Goal: Find specific page/section

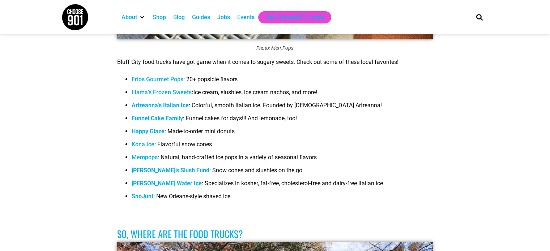
scroll to position [4955, 0]
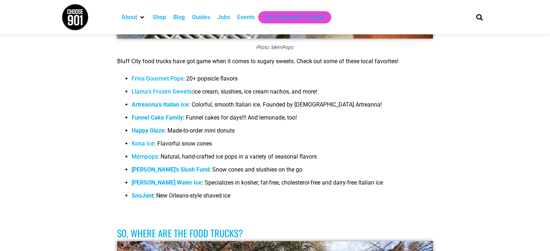
click at [149, 153] on link "Mempops" at bounding box center [145, 156] width 26 height 7
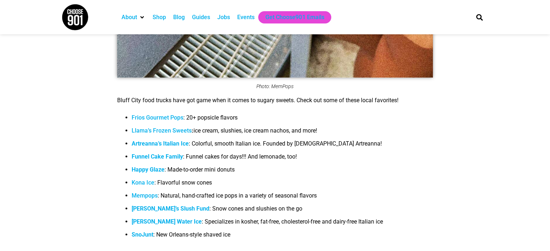
scroll to position [4930, 0]
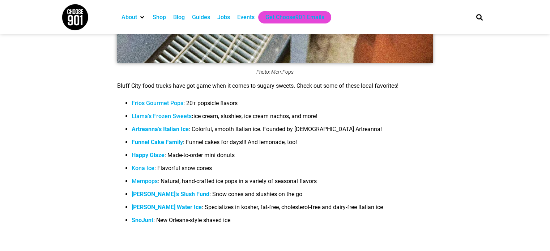
click at [149, 152] on strong "Happy Glaze" at bounding box center [148, 155] width 33 height 7
